Goal: Navigation & Orientation: Find specific page/section

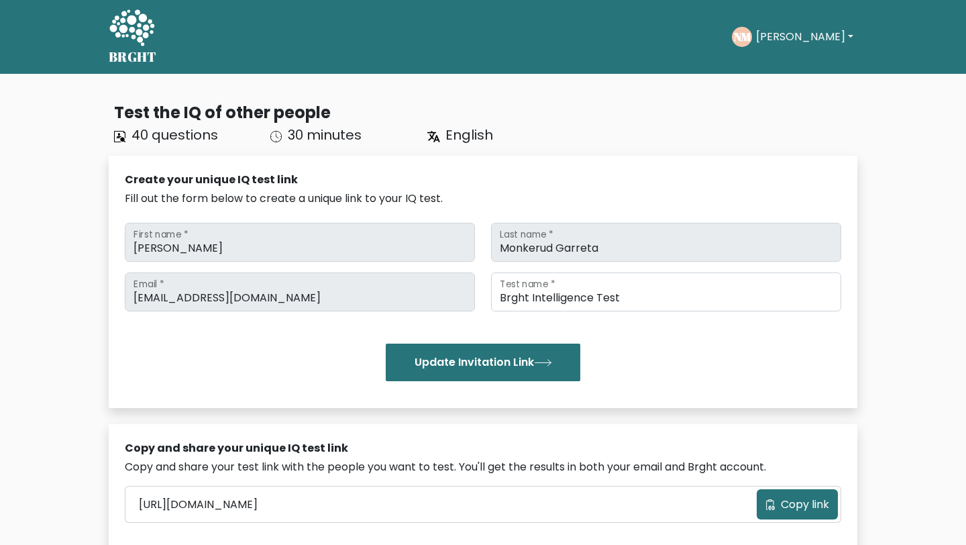
click at [788, 40] on button "[PERSON_NAME]" at bounding box center [804, 36] width 105 height 17
click at [782, 71] on link "Dashboard" at bounding box center [785, 64] width 106 height 21
click at [781, 34] on button "[PERSON_NAME]" at bounding box center [804, 36] width 105 height 17
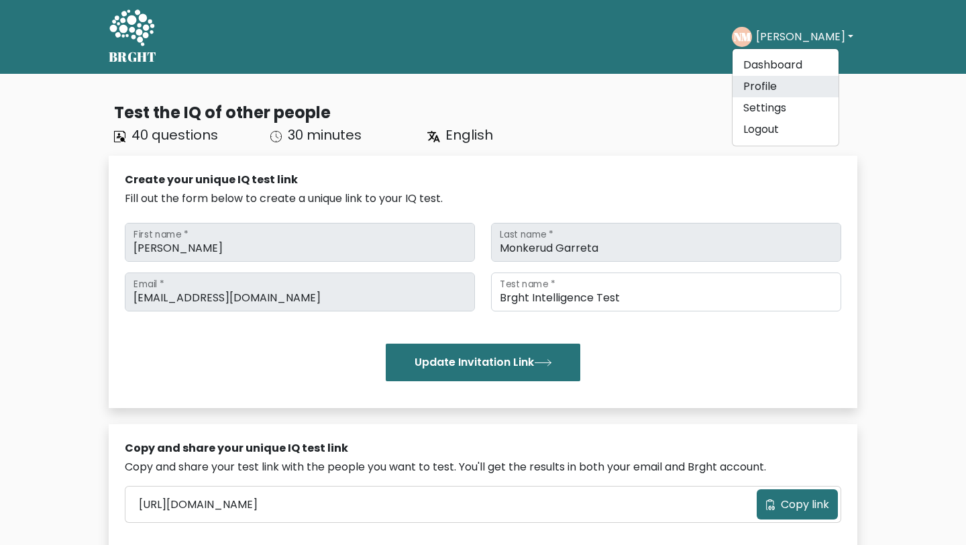
click at [781, 85] on link "Profile" at bounding box center [785, 86] width 106 height 21
